Goal: Complete application form

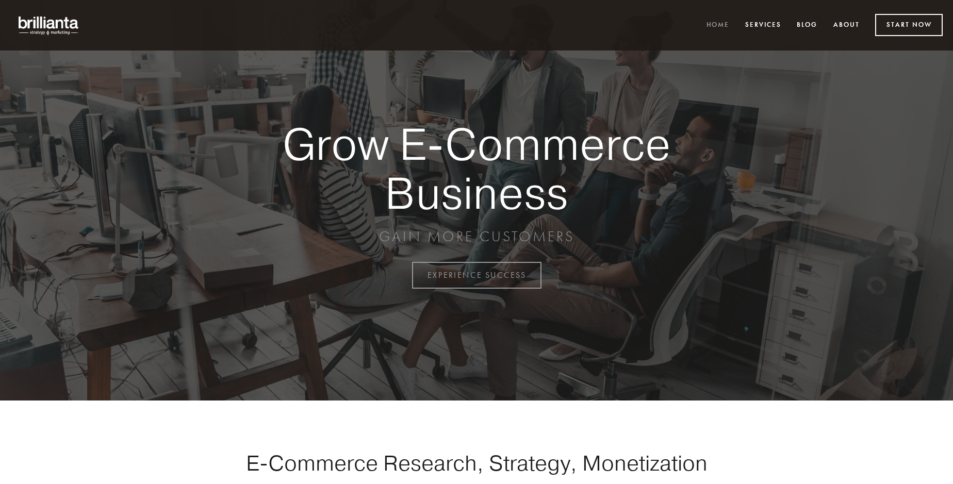
scroll to position [2703, 0]
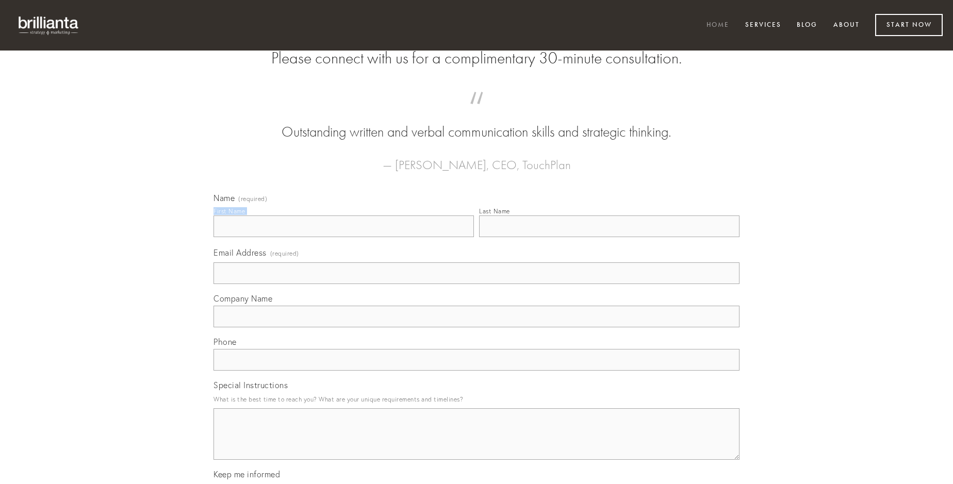
type input "[PERSON_NAME]"
click at [609, 237] on input "Last Name" at bounding box center [609, 227] width 260 height 22
type input "[PERSON_NAME]"
click at [476, 284] on input "Email Address (required)" at bounding box center [476, 273] width 526 height 22
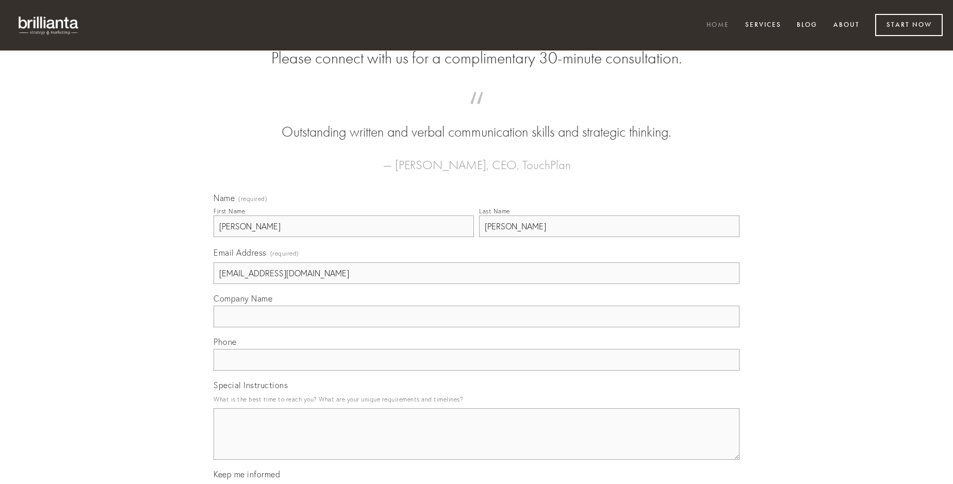
type input "[EMAIL_ADDRESS][DOMAIN_NAME]"
click at [476, 327] on input "Company Name" at bounding box center [476, 317] width 526 height 22
type input "deputo"
click at [476, 371] on input "text" at bounding box center [476, 360] width 526 height 22
click at [476, 443] on textarea "Special Instructions" at bounding box center [476, 434] width 526 height 52
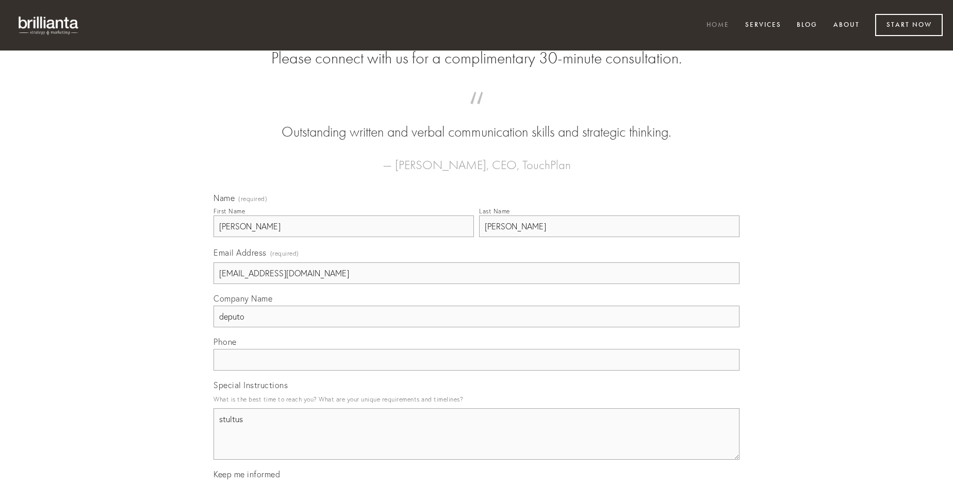
type textarea "stultus"
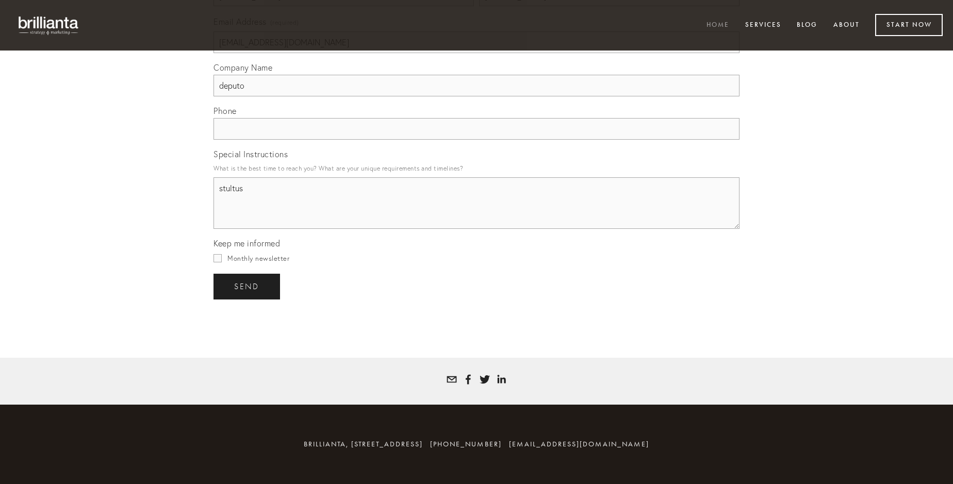
click at [248, 286] on span "send" at bounding box center [246, 286] width 25 height 9
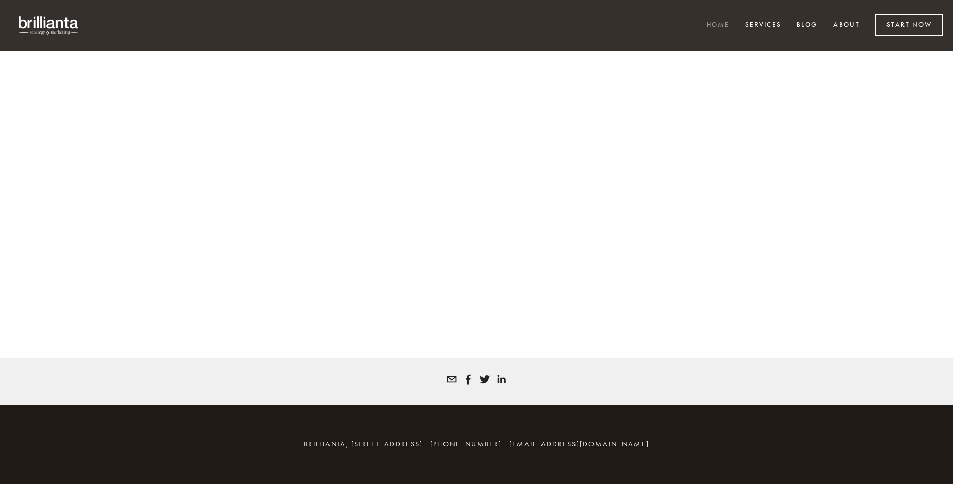
scroll to position [2689, 0]
